Goal: Task Accomplishment & Management: Complete application form

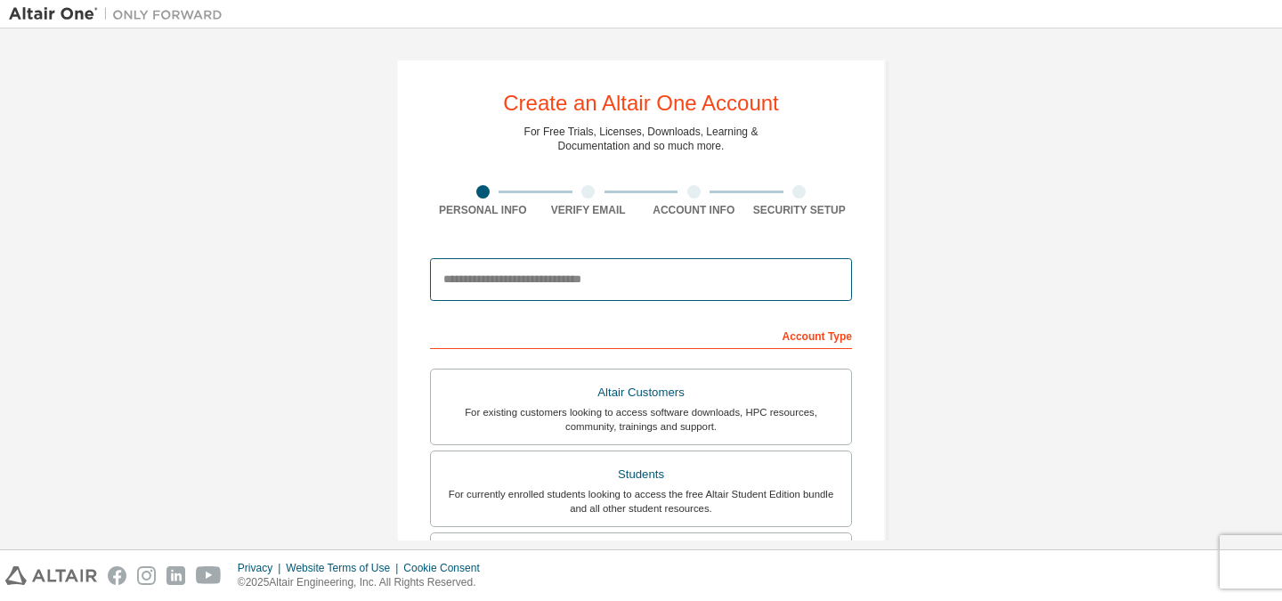
click at [594, 301] on input "email" at bounding box center [641, 279] width 422 height 43
click at [622, 290] on input "email" at bounding box center [641, 279] width 422 height 43
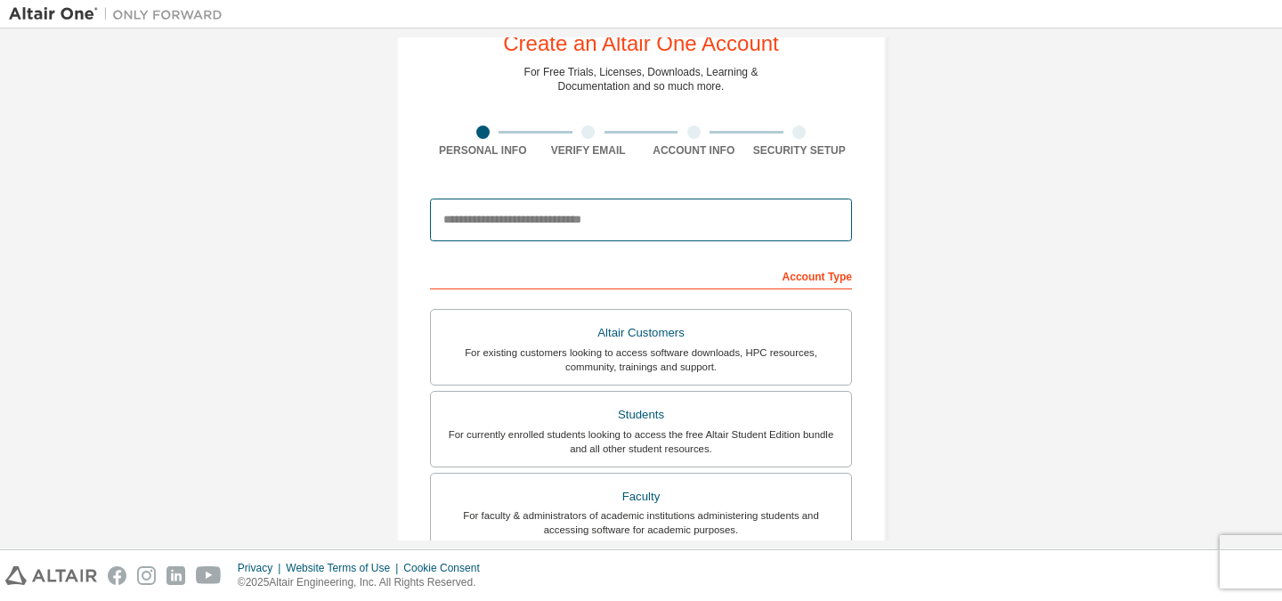
scroll to position [89, 0]
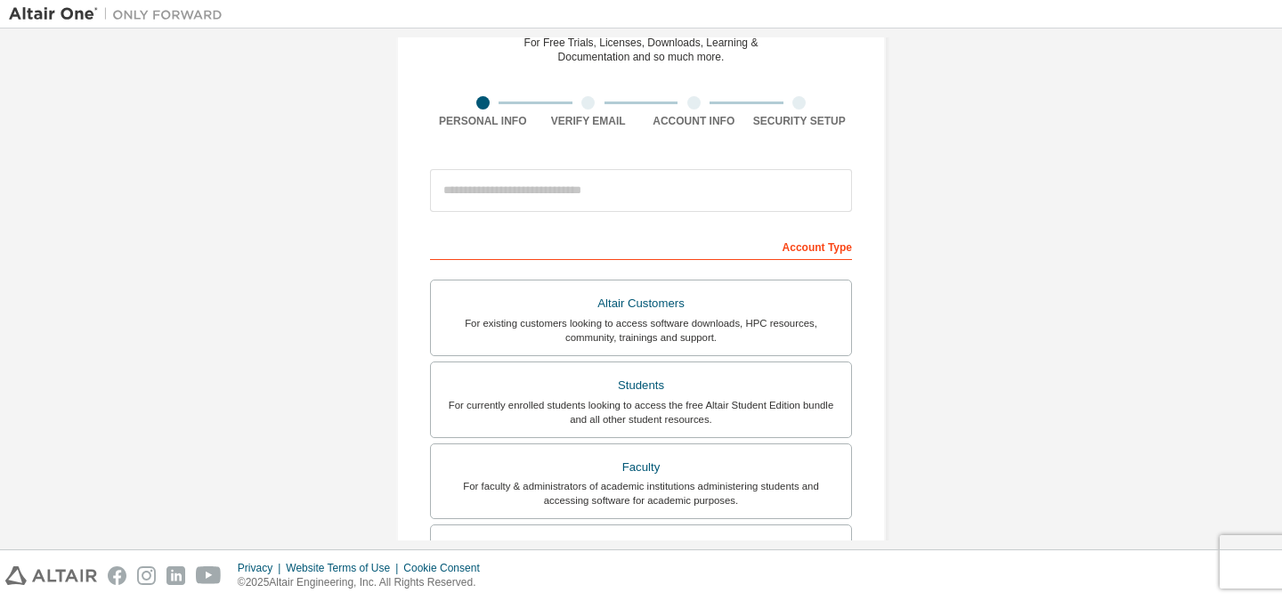
click at [366, 256] on div "Create an Altair One Account For Free Trials, Licenses, Downloads, Learning & D…" at bounding box center [641, 419] width 1265 height 943
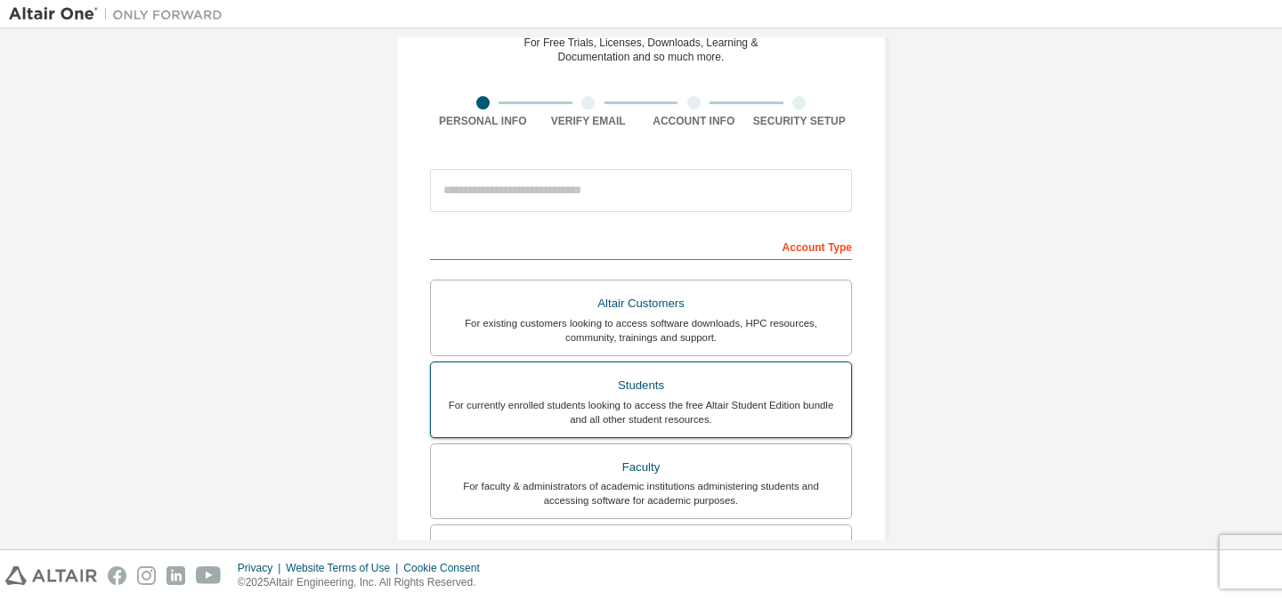
click at [666, 393] on div "Students" at bounding box center [641, 385] width 399 height 25
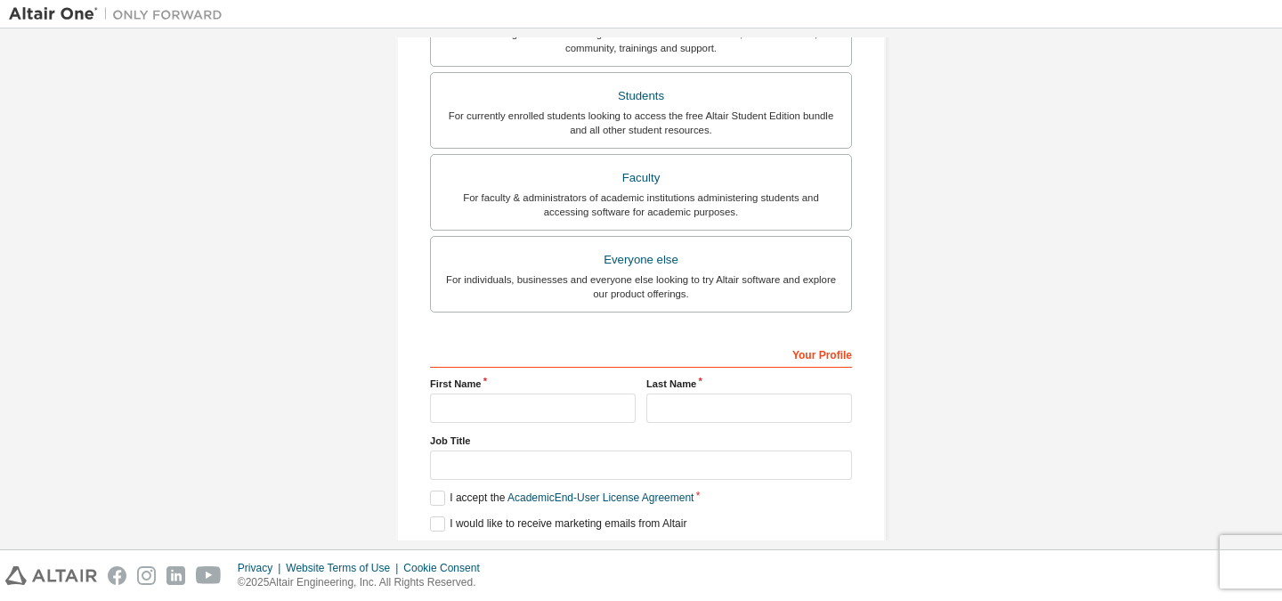
scroll to position [445, 0]
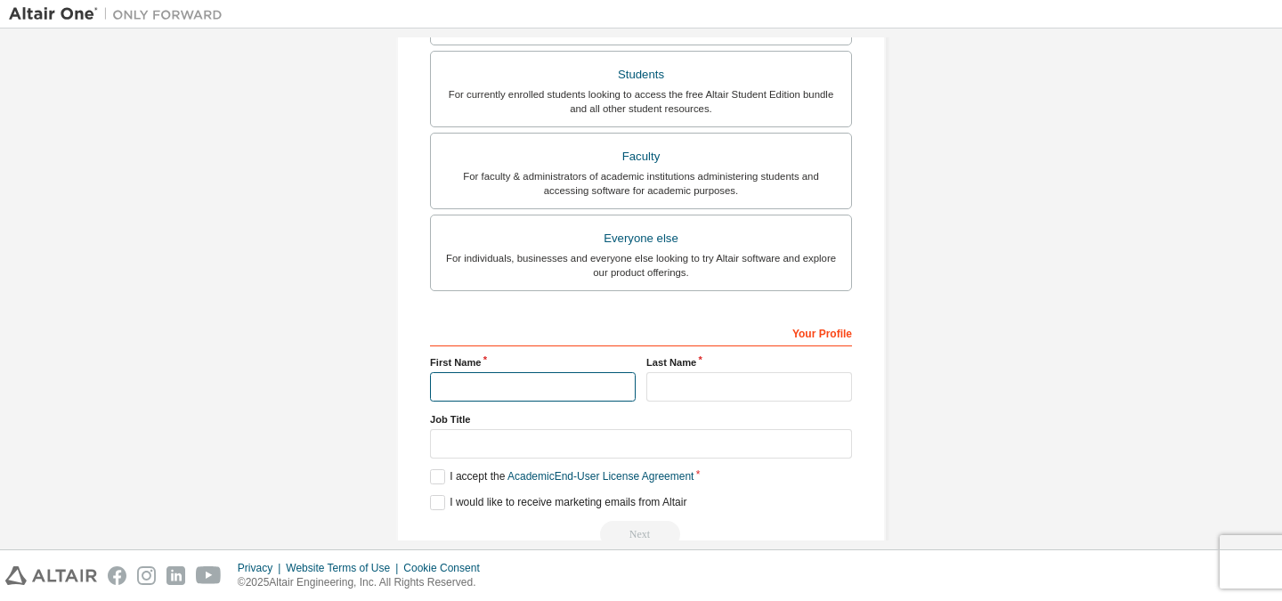
click at [584, 388] on input "text" at bounding box center [533, 386] width 206 height 29
type input "******"
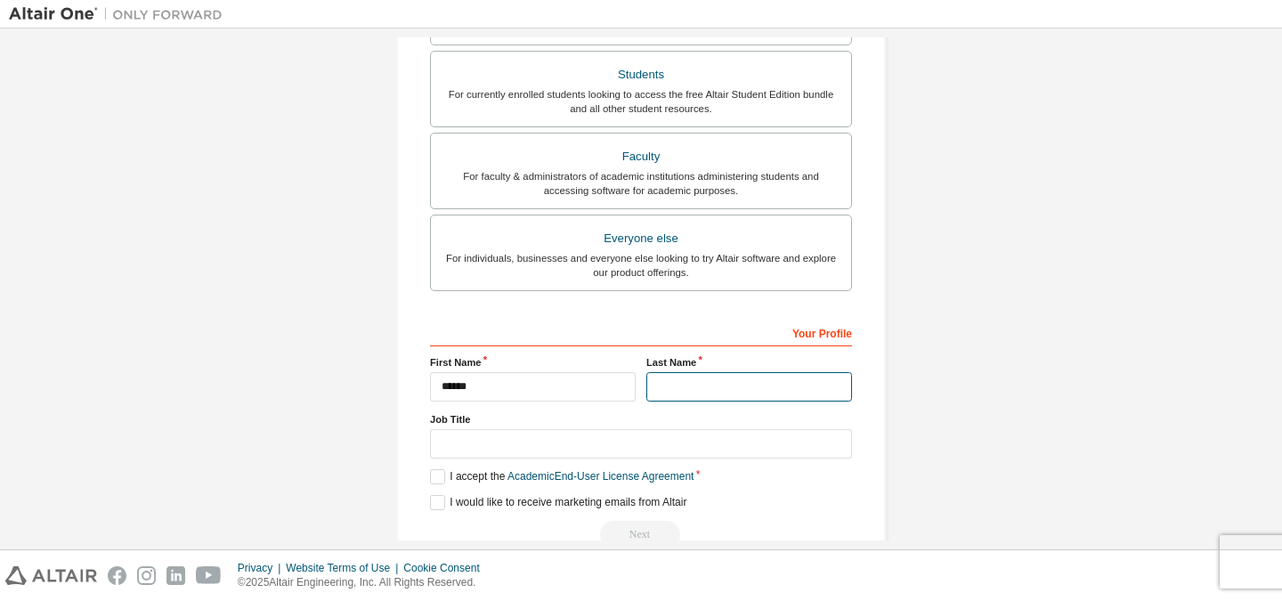
click at [696, 380] on input "text" at bounding box center [750, 386] width 206 height 29
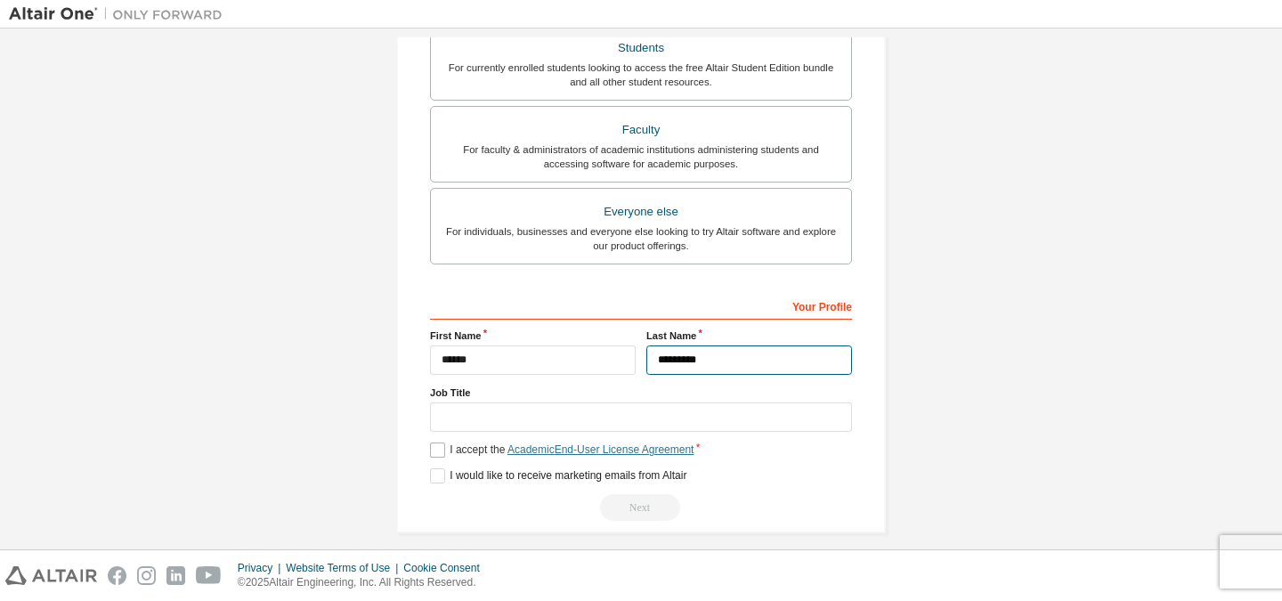
scroll to position [486, 0]
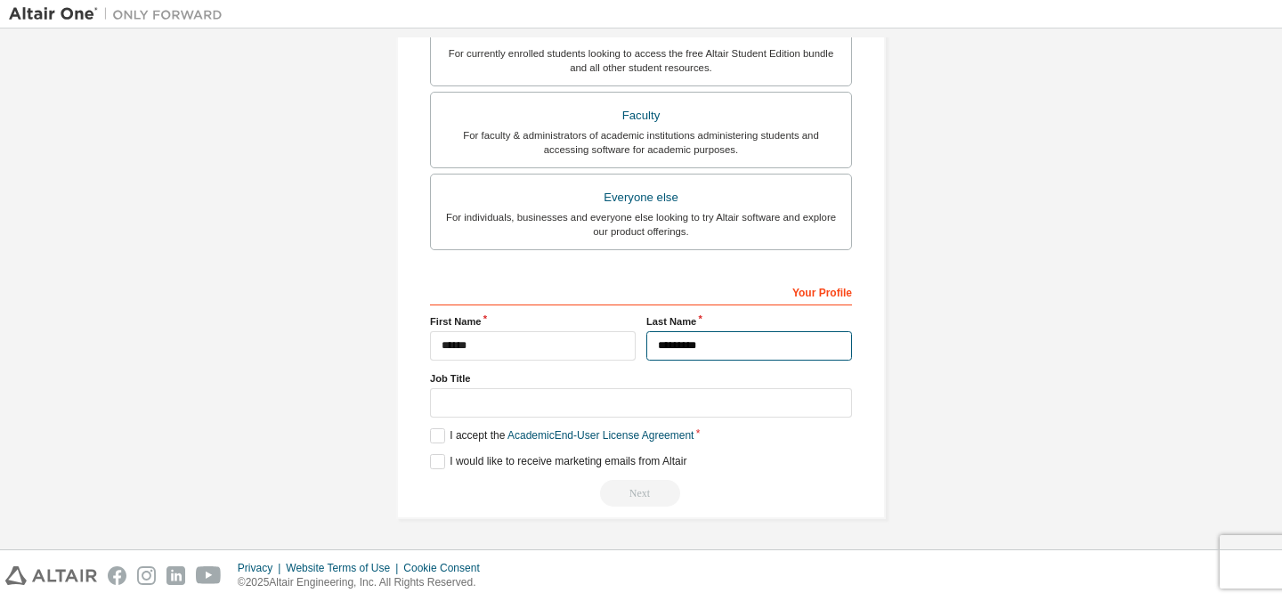
type input "*********"
click at [622, 344] on div "Your Profile First Name ****** Last Name ********* Job Title Please provide Sta…" at bounding box center [641, 392] width 422 height 231
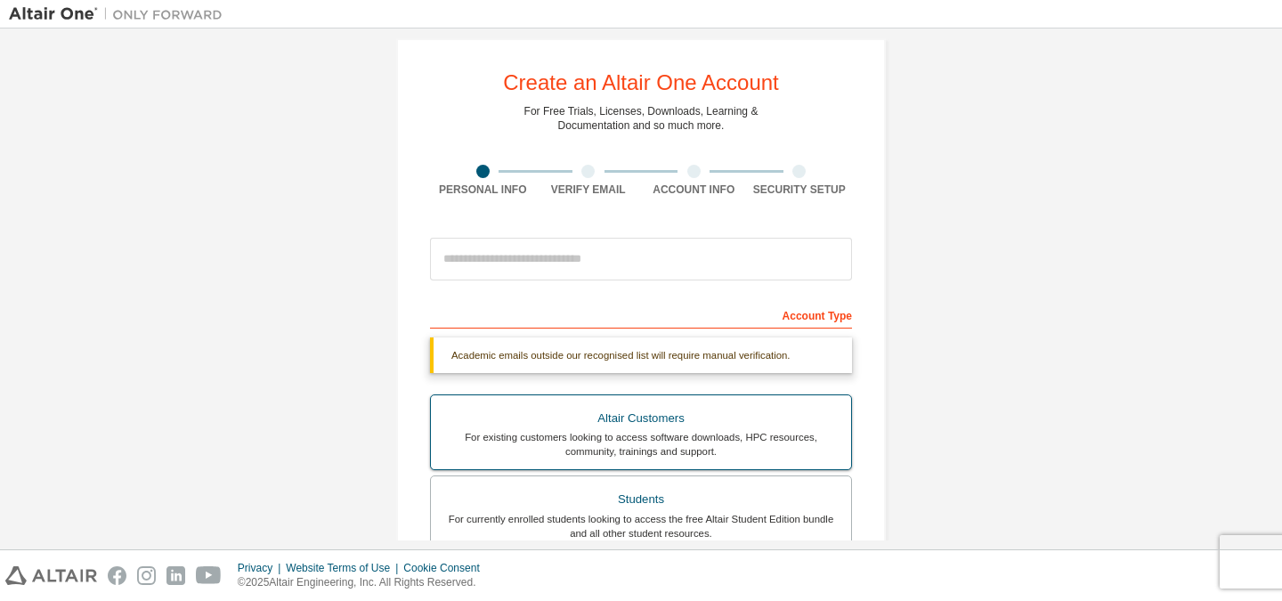
scroll to position [0, 0]
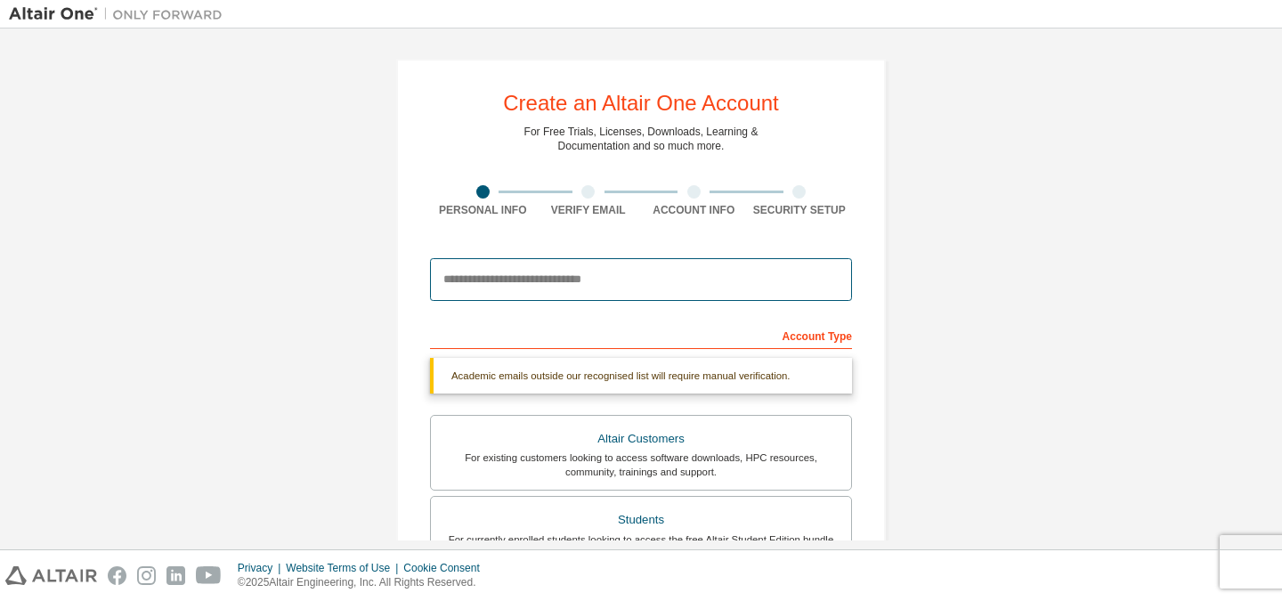
click at [706, 280] on input "email" at bounding box center [641, 279] width 422 height 43
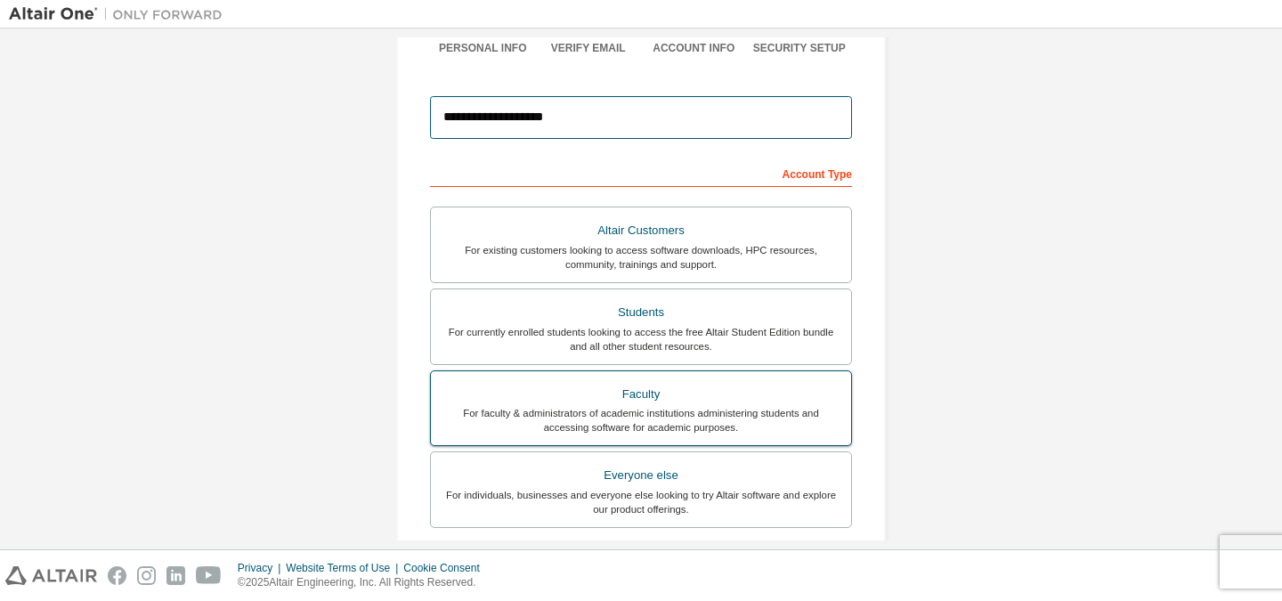
scroll to position [178, 0]
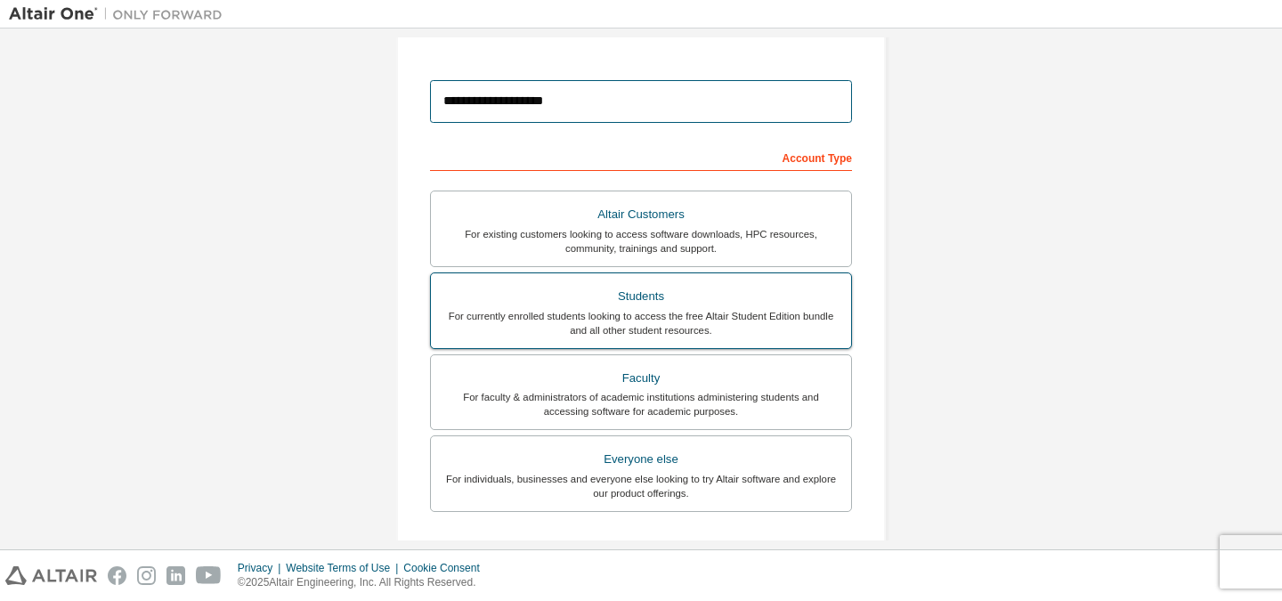
type input "**********"
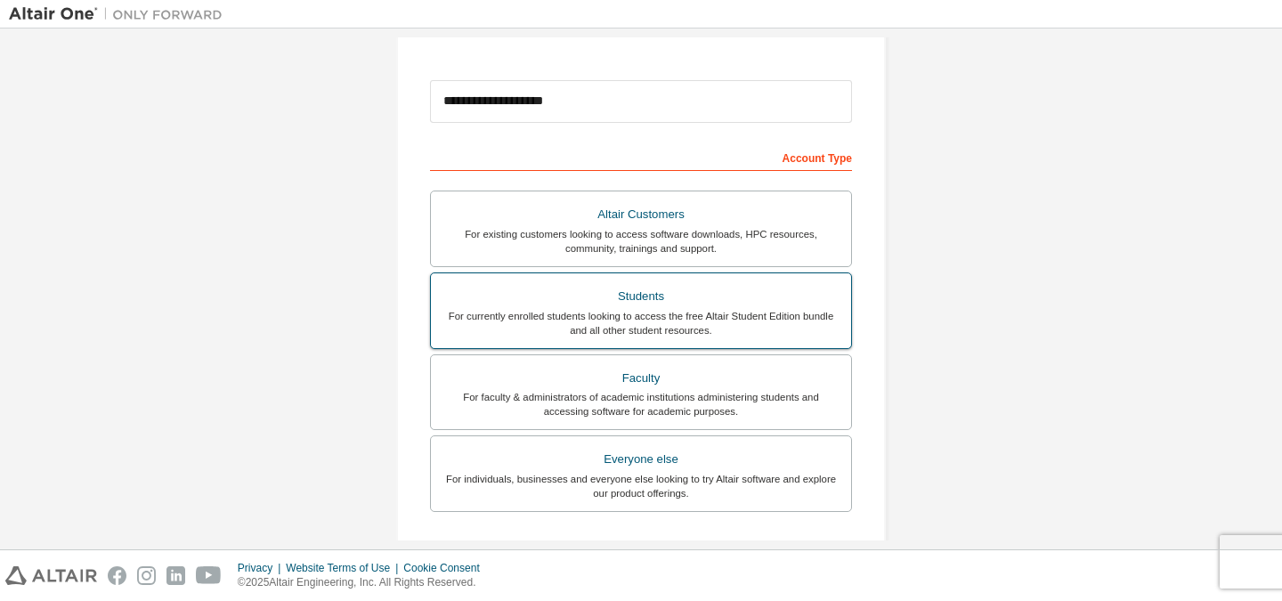
click at [661, 303] on div "Students" at bounding box center [641, 296] width 399 height 25
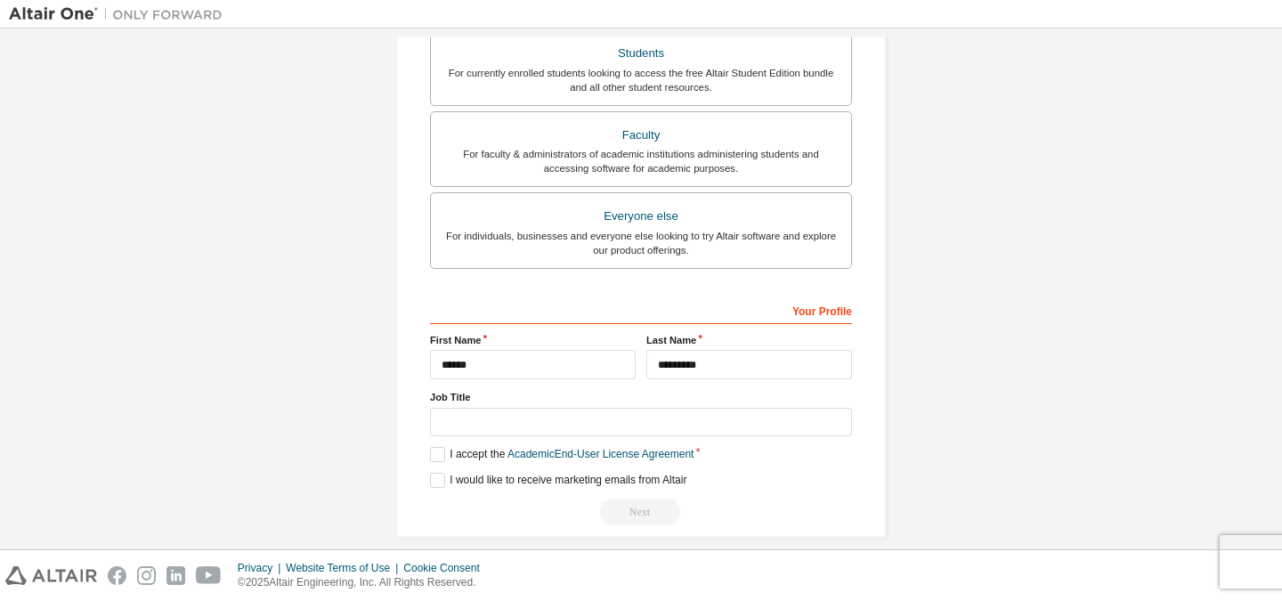
scroll to position [440, 0]
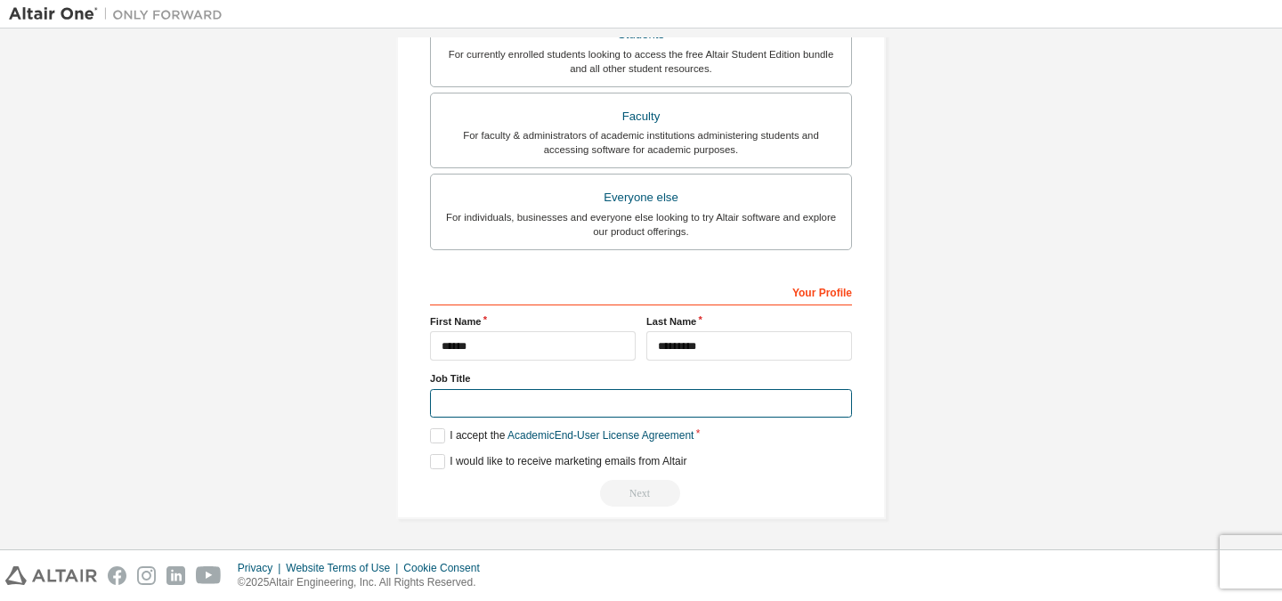
click at [560, 403] on input "text" at bounding box center [641, 403] width 422 height 29
type input "*******"
click at [439, 435] on label "I accept the Academic End-User License Agreement" at bounding box center [562, 435] width 264 height 15
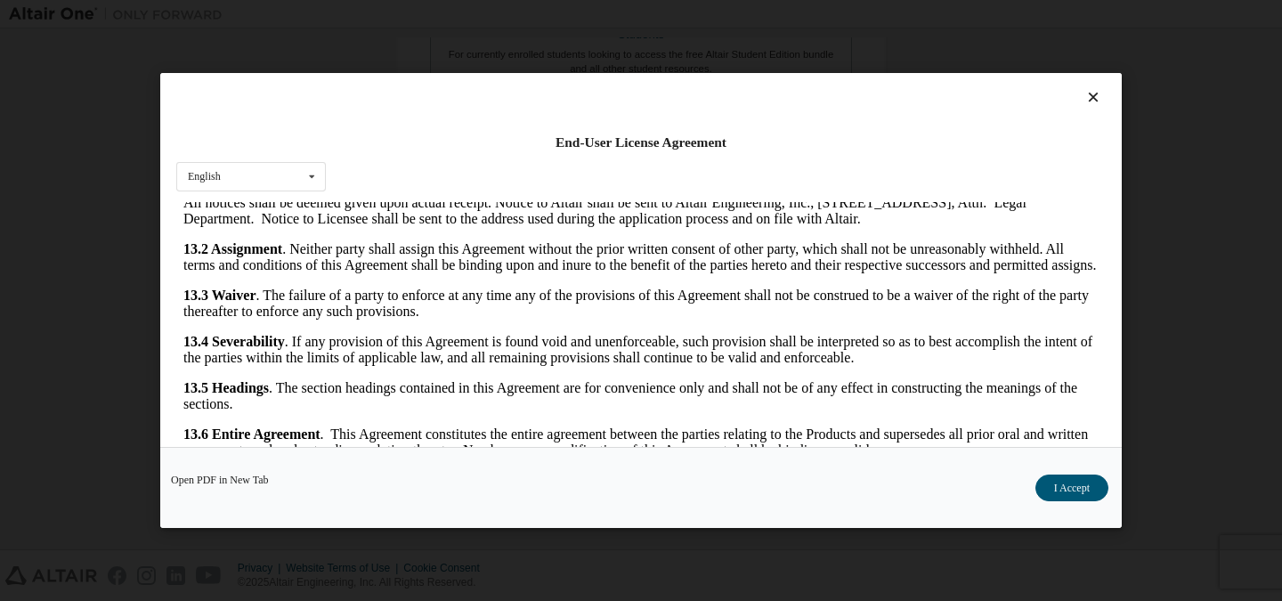
scroll to position [45, 0]
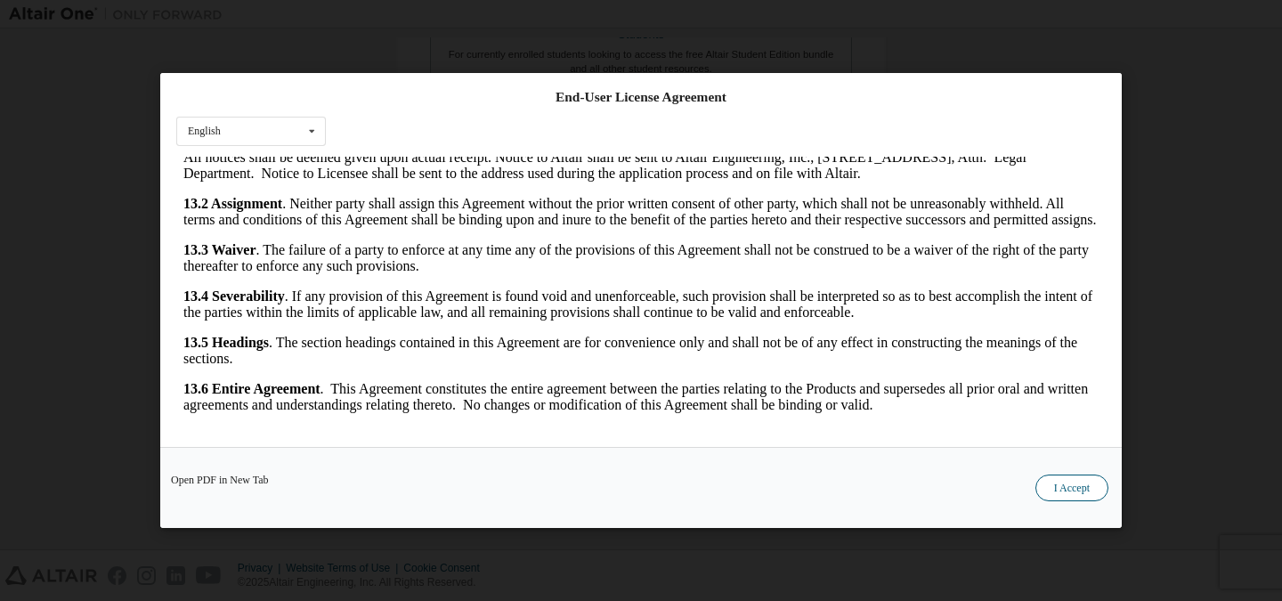
click at [1062, 481] on button "I Accept" at bounding box center [1072, 488] width 73 height 27
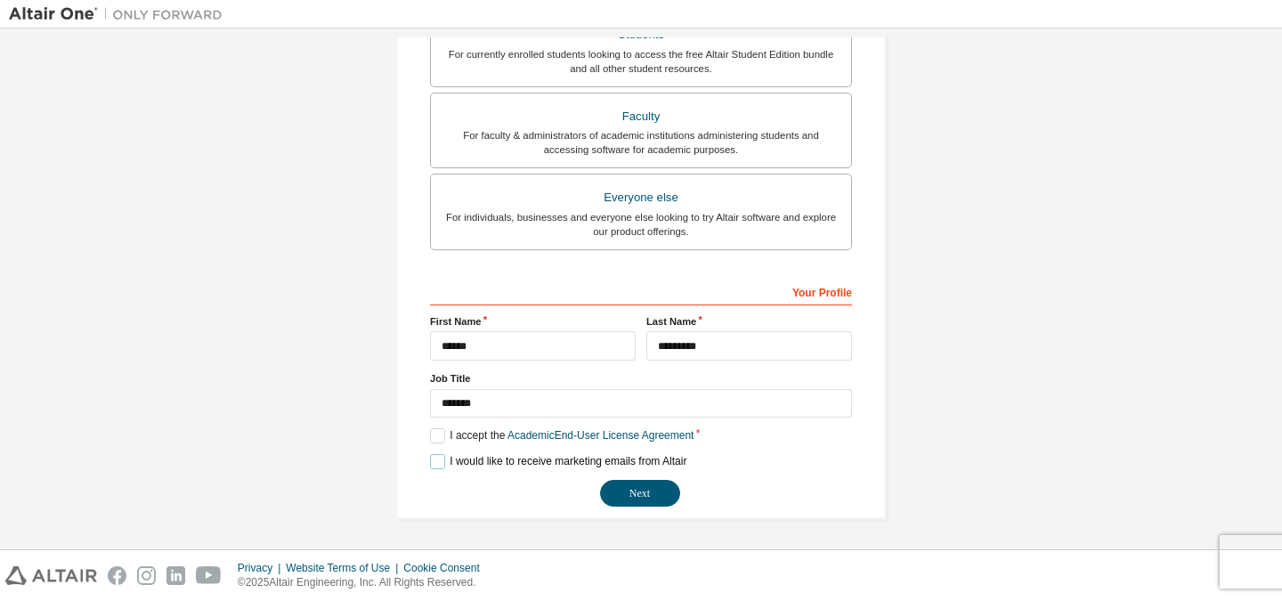
click at [441, 461] on label "I would like to receive marketing emails from Altair" at bounding box center [558, 461] width 256 height 15
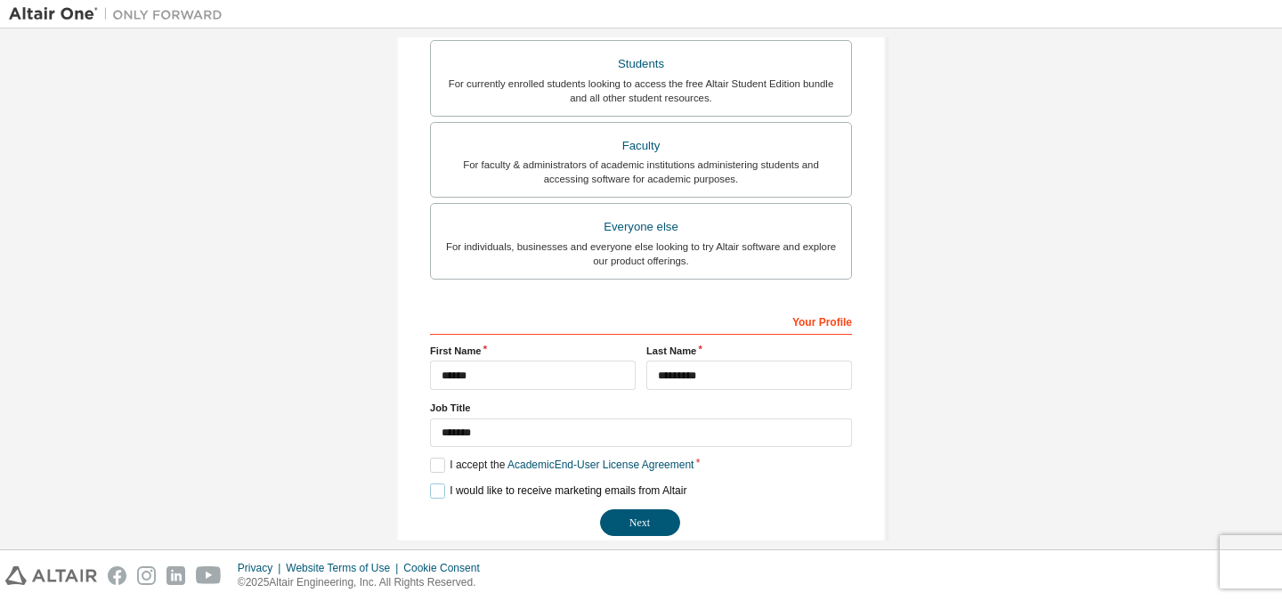
scroll to position [440, 0]
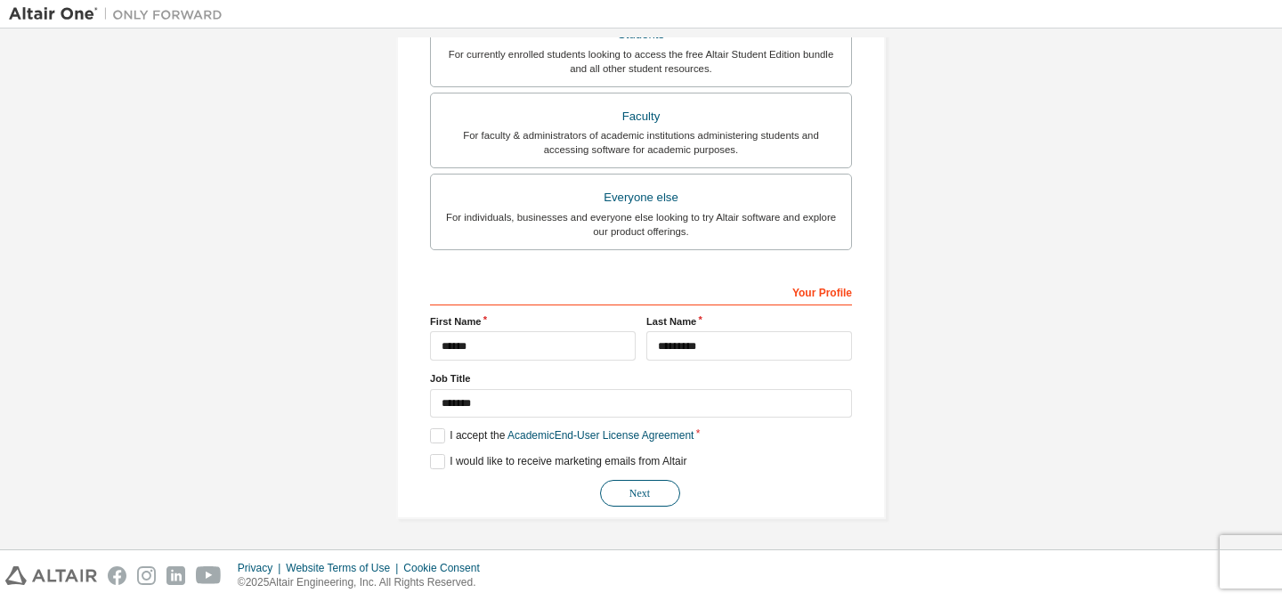
click at [613, 490] on button "Next" at bounding box center [640, 493] width 80 height 27
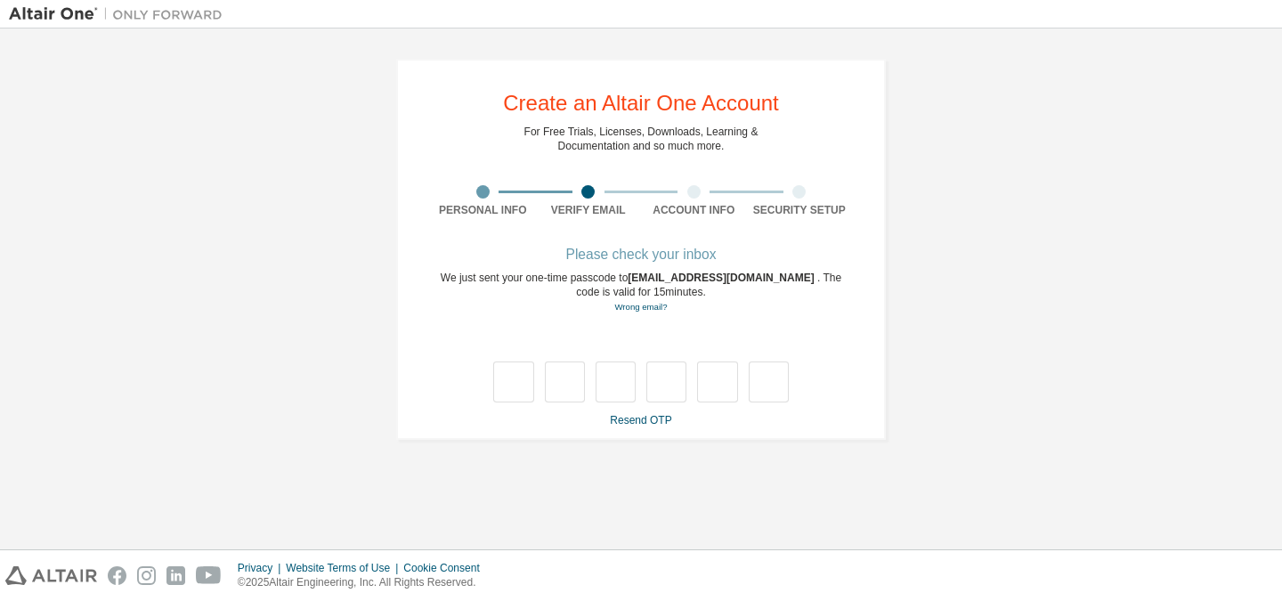
scroll to position [0, 0]
type input "*"
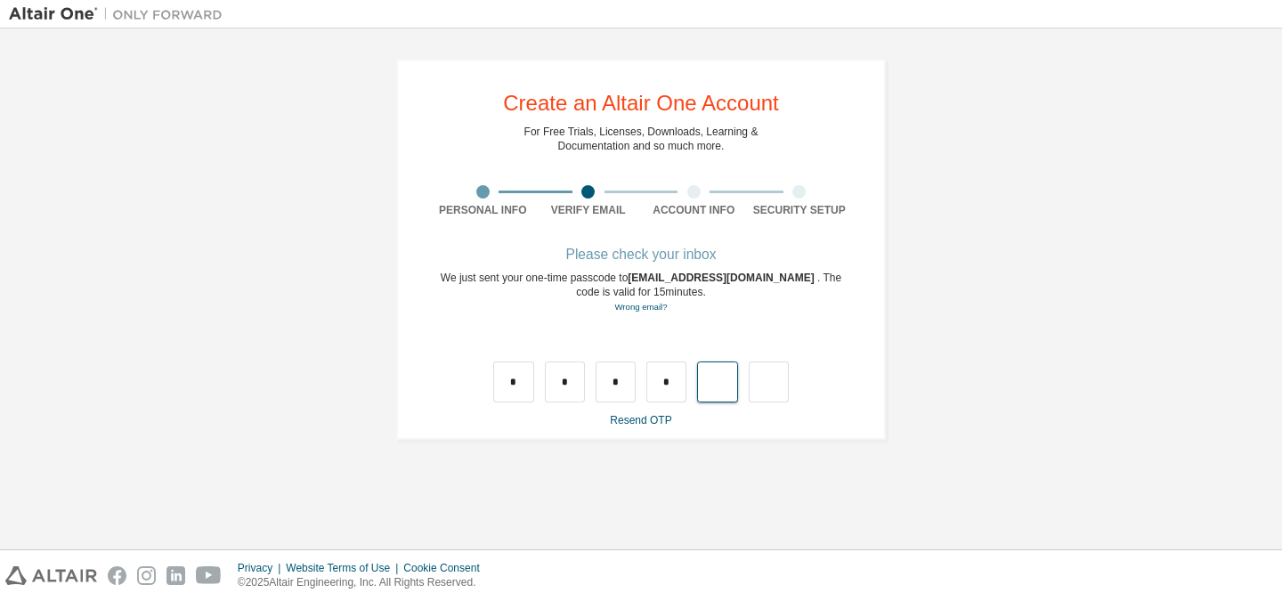
type input "*"
